Goal: Information Seeking & Learning: Learn about a topic

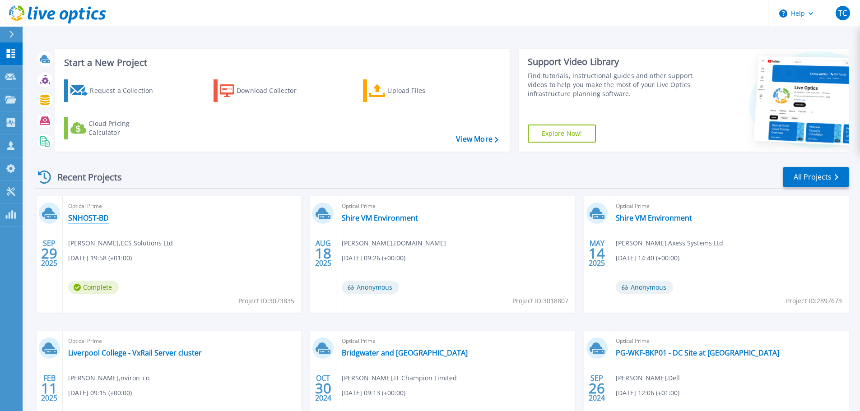
click at [95, 215] on link "SNHOST-BD" at bounding box center [88, 218] width 41 height 9
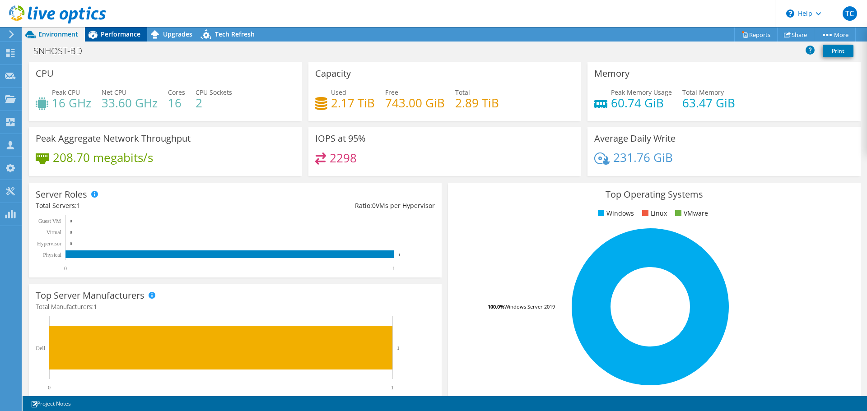
click at [133, 36] on span "Performance" at bounding box center [121, 34] width 40 height 9
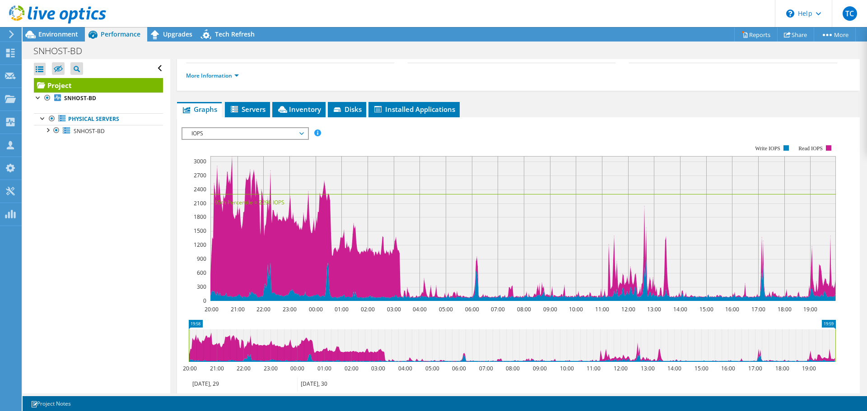
scroll to position [135, 0]
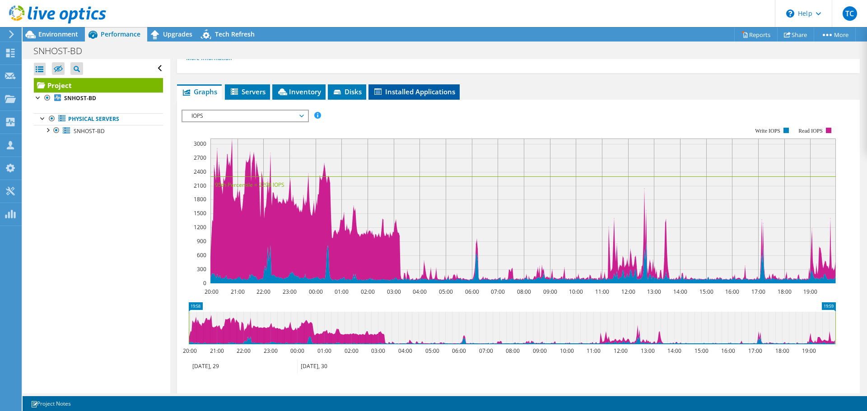
click at [394, 94] on span "Installed Applications" at bounding box center [414, 91] width 82 height 9
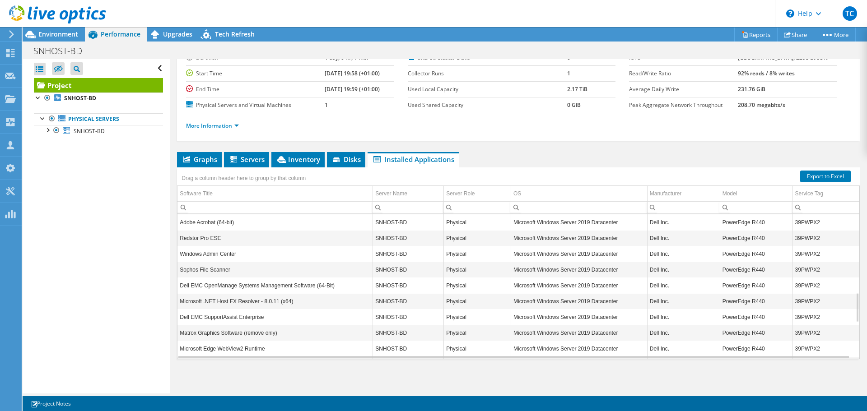
scroll to position [434, 0]
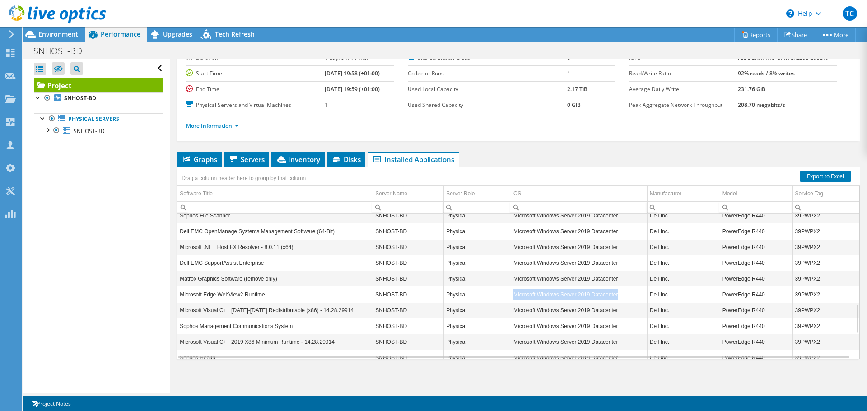
drag, startPoint x: 618, startPoint y: 294, endPoint x: 501, endPoint y: 290, distance: 117.0
click at [501, 290] on tr "Microsoft Edge WebView2 Runtime SNHOST-BD Physical Microsoft Windows Server 201…" at bounding box center [518, 295] width 682 height 16
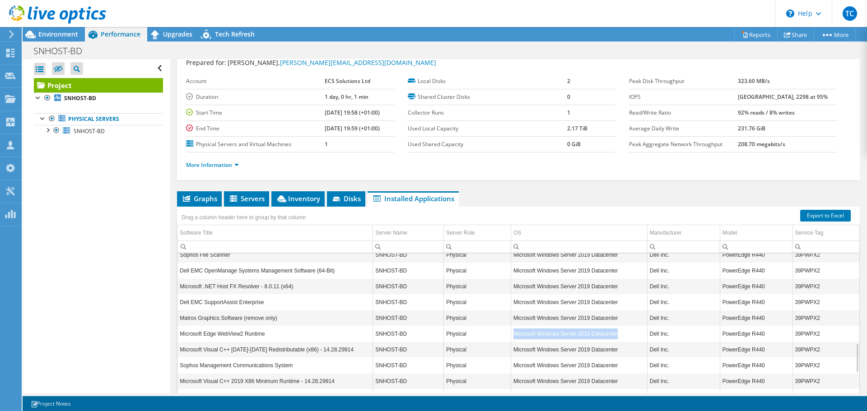
scroll to position [23, 0]
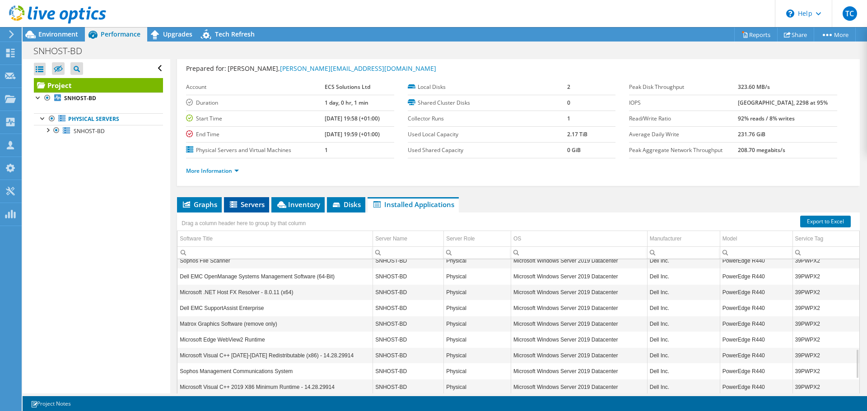
click at [247, 205] on span "Servers" at bounding box center [247, 204] width 36 height 9
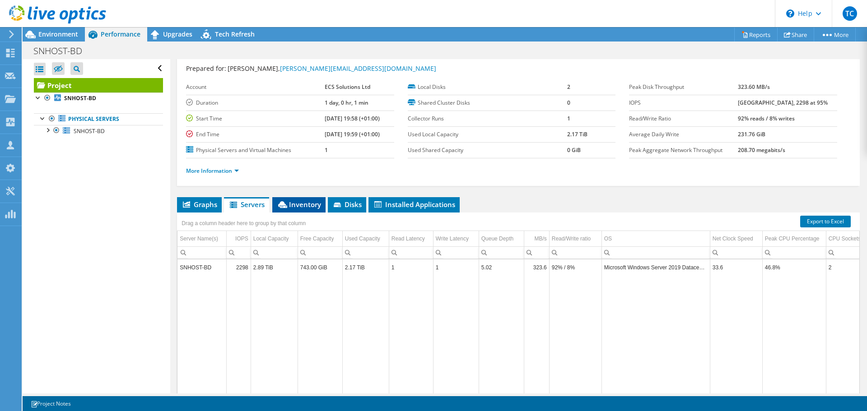
click at [305, 206] on span "Inventory" at bounding box center [299, 204] width 44 height 9
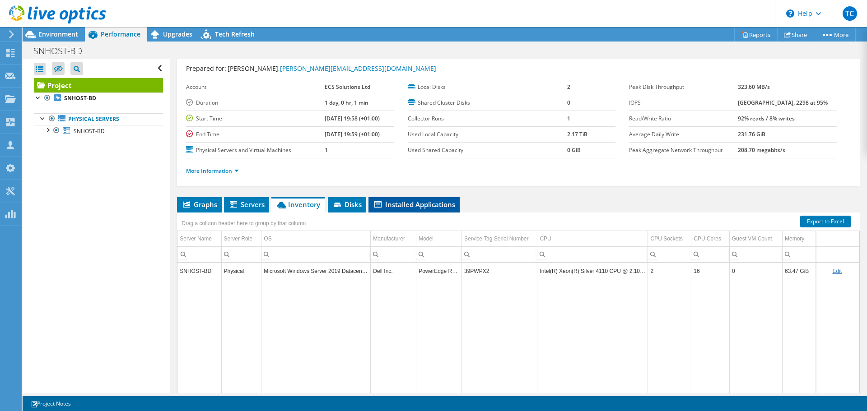
click at [439, 205] on span "Installed Applications" at bounding box center [414, 204] width 82 height 9
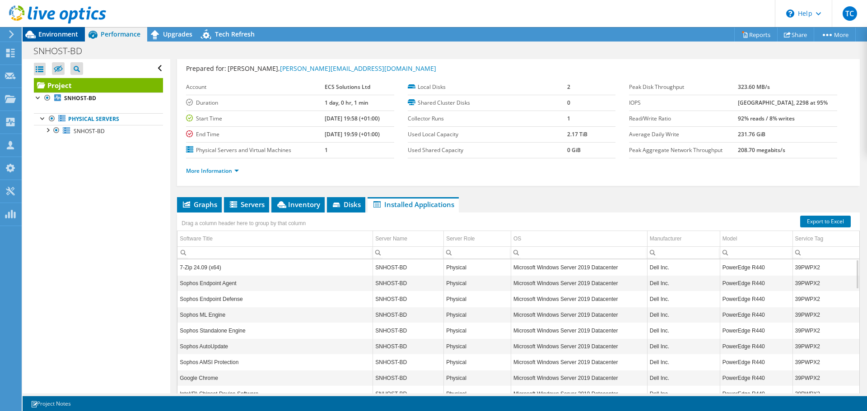
click at [54, 35] on span "Environment" at bounding box center [58, 34] width 40 height 9
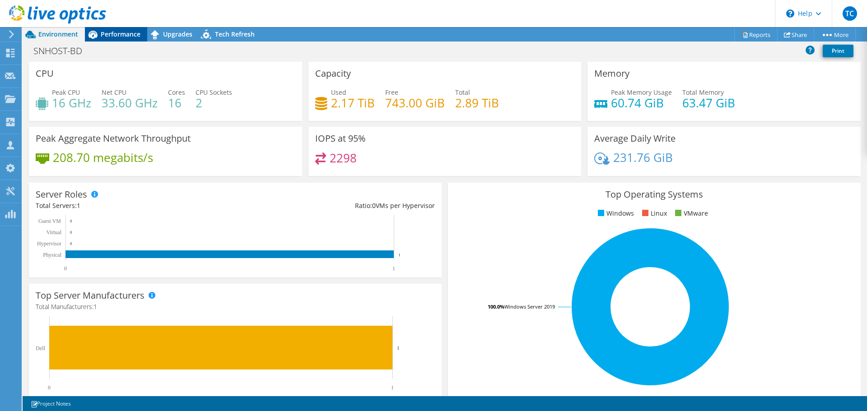
click at [107, 37] on span "Performance" at bounding box center [121, 34] width 40 height 9
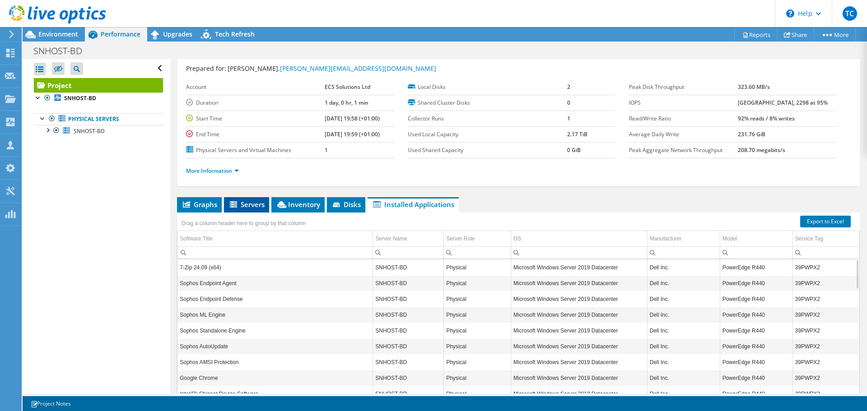
click at [240, 203] on span "Servers" at bounding box center [247, 204] width 36 height 9
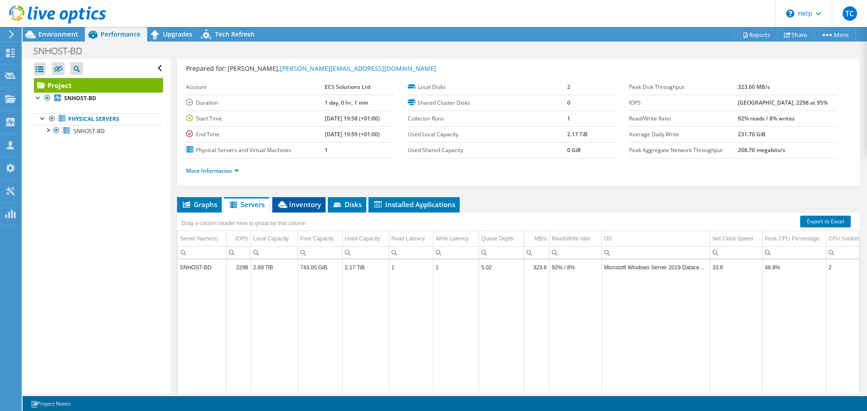
click at [303, 205] on span "Inventory" at bounding box center [299, 204] width 44 height 9
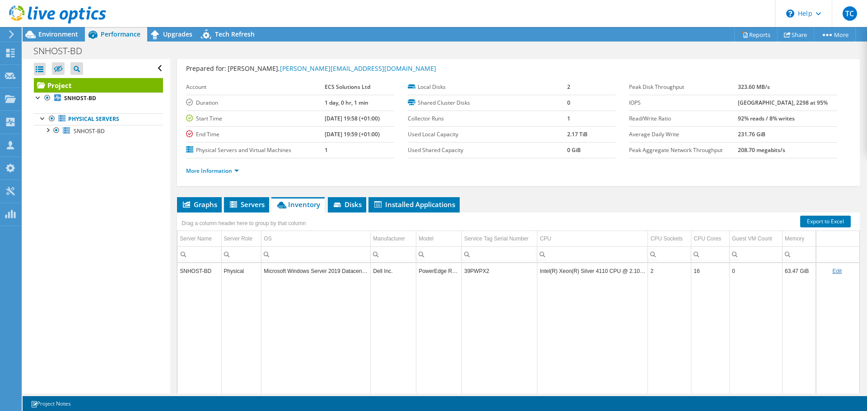
click at [472, 271] on td "39PWPX2" at bounding box center [499, 271] width 75 height 16
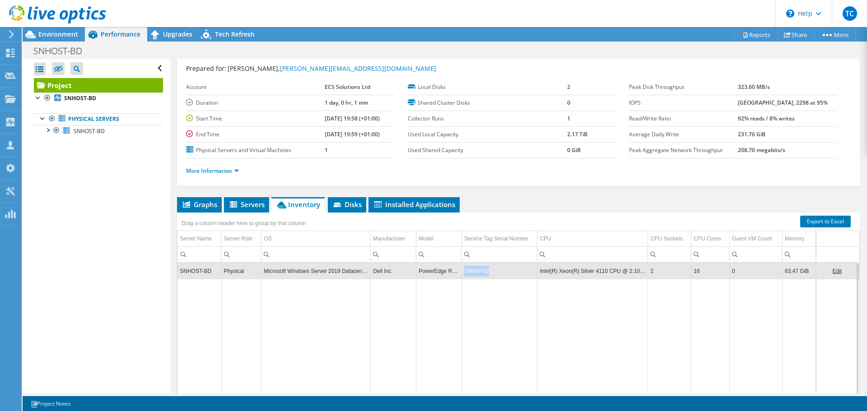
click at [472, 271] on td "39PWPX2" at bounding box center [499, 271] width 75 height 16
copy td "39PWPX2"
